Goal: Download file/media

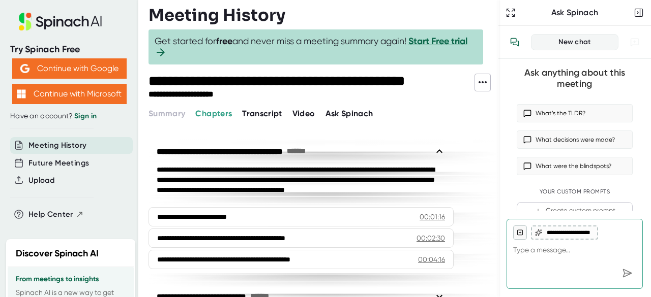
click at [299, 109] on span "Video" at bounding box center [303, 114] width 23 height 10
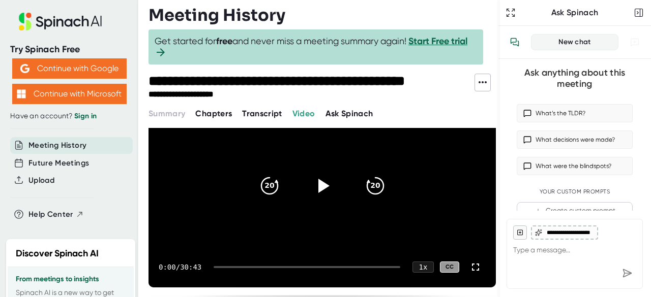
scroll to position [77, 0]
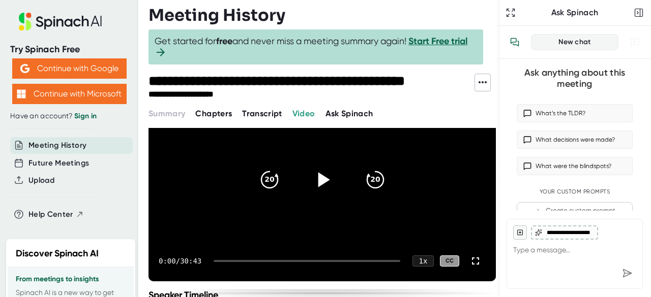
click at [320, 181] on icon at bounding box center [324, 179] width 12 height 15
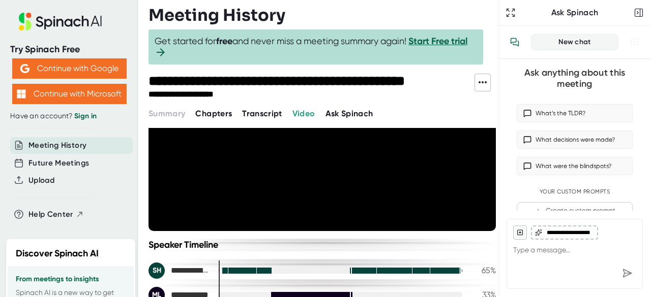
scroll to position [128, 0]
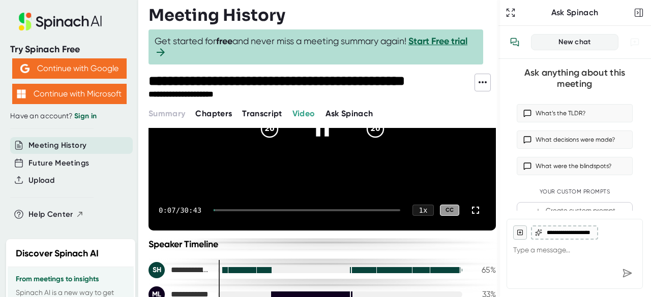
click at [248, 209] on div at bounding box center [306, 210] width 187 height 2
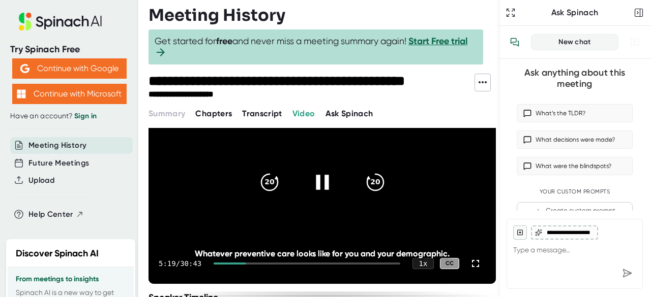
scroll to position [71, 0]
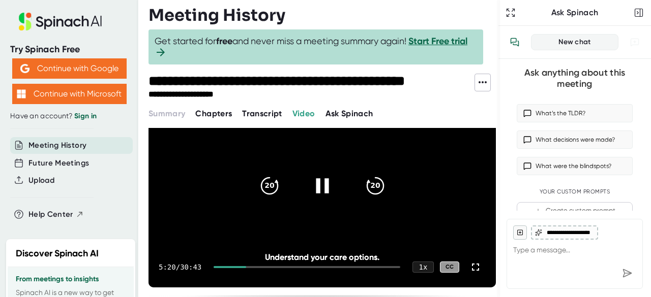
click at [315, 177] on icon at bounding box center [321, 185] width 25 height 25
click at [478, 78] on icon at bounding box center [482, 82] width 12 height 12
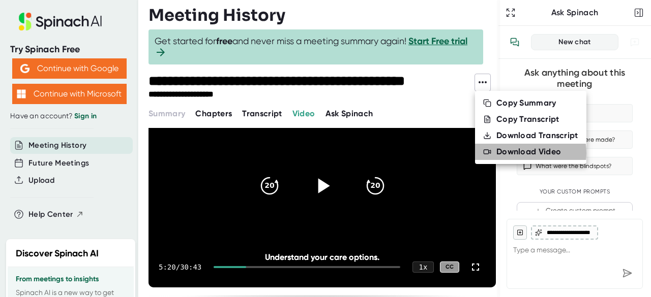
click at [516, 153] on div "Download Video" at bounding box center [528, 152] width 65 height 10
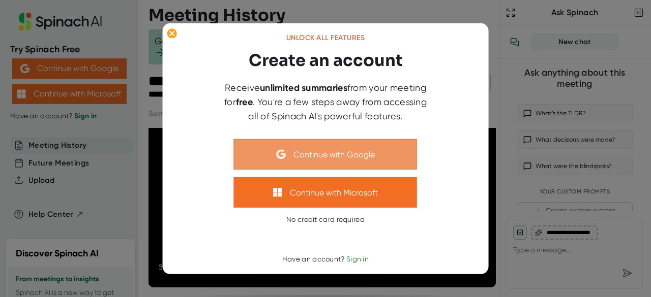
click at [328, 157] on button "Continue with Google" at bounding box center [325, 154] width 183 height 30
click at [336, 163] on button "Continue with Google" at bounding box center [325, 154] width 183 height 30
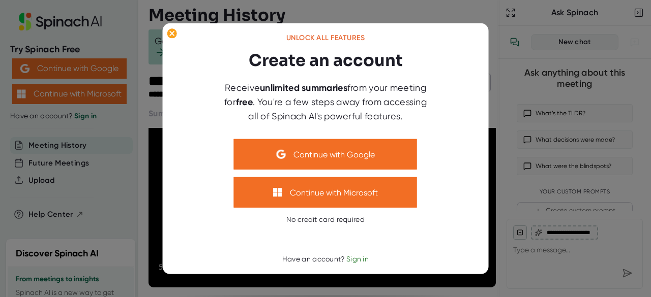
click at [458, 13] on div at bounding box center [325, 148] width 651 height 297
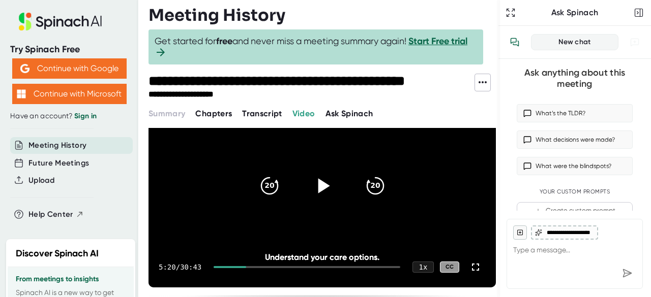
click at [483, 83] on icon at bounding box center [482, 82] width 12 height 12
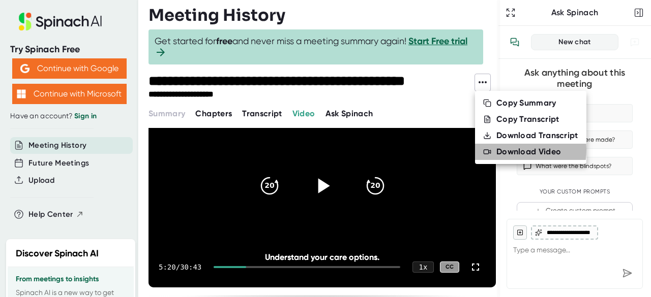
click at [504, 150] on div "Download Video" at bounding box center [528, 152] width 65 height 10
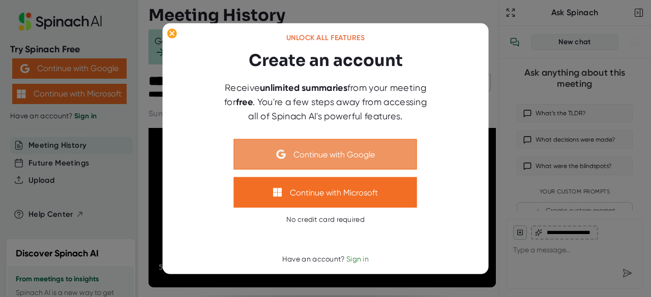
click at [356, 159] on button "Continue with Google" at bounding box center [325, 154] width 183 height 30
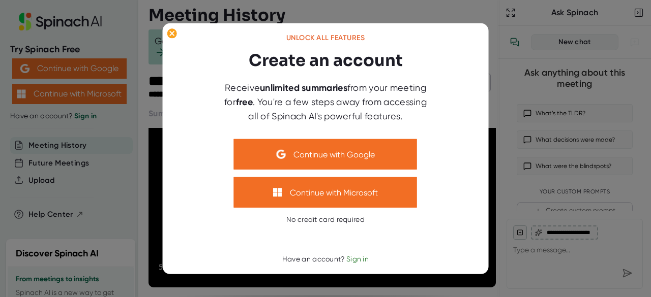
click at [424, 4] on div at bounding box center [325, 148] width 651 height 297
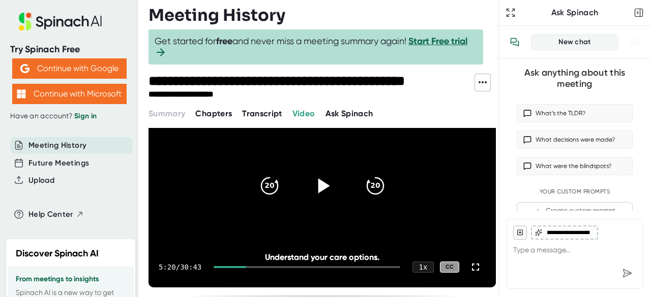
click at [480, 79] on icon at bounding box center [482, 82] width 12 height 12
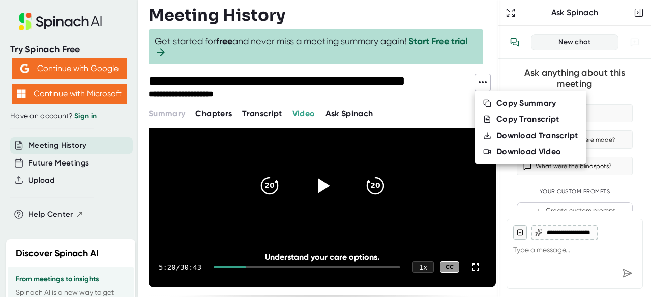
click at [510, 154] on div "Download Video" at bounding box center [528, 152] width 65 height 10
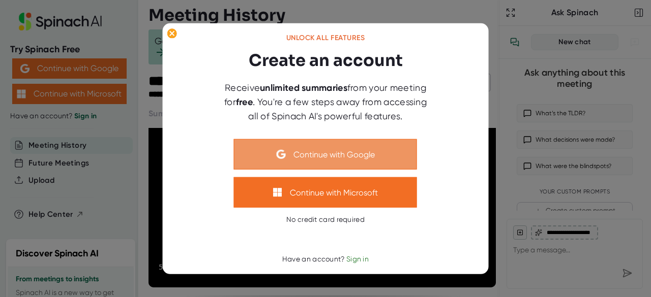
click at [378, 154] on button "Continue with Google" at bounding box center [325, 154] width 183 height 30
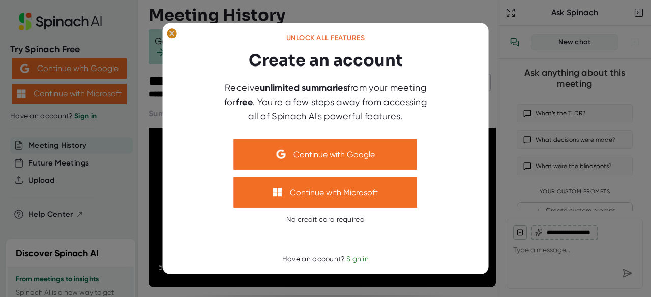
click at [169, 37] on ellipse at bounding box center [172, 33] width 10 height 10
